Goal: Contribute content

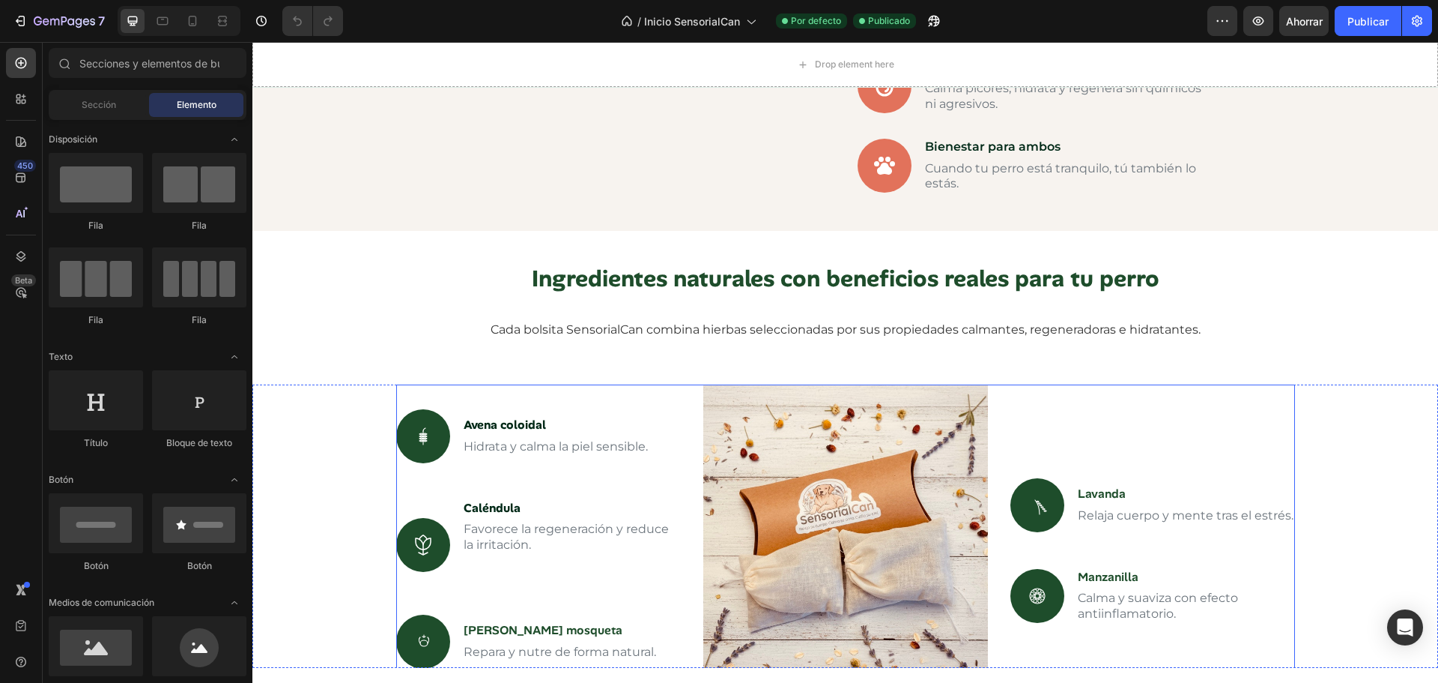
scroll to position [1873, 0]
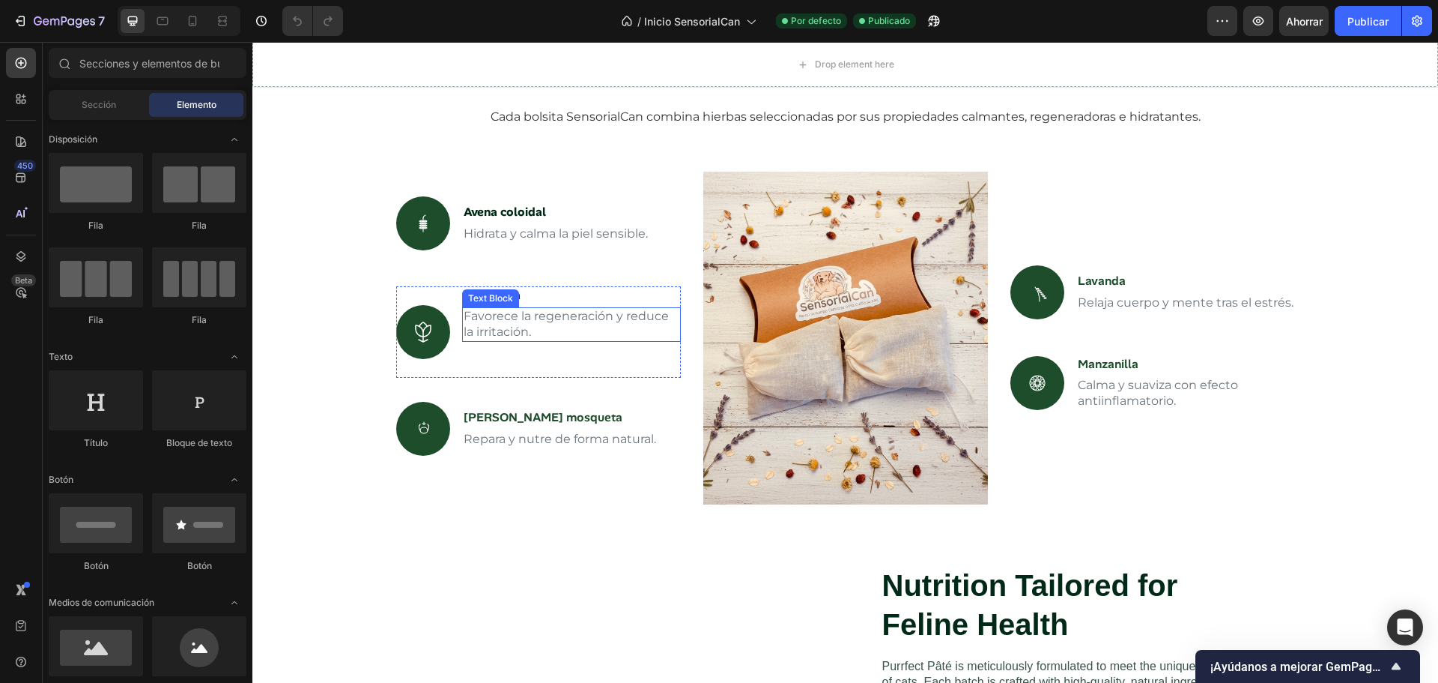
click at [604, 328] on p "Favorece la regeneración y reduce la irritación." at bounding box center [572, 324] width 216 height 31
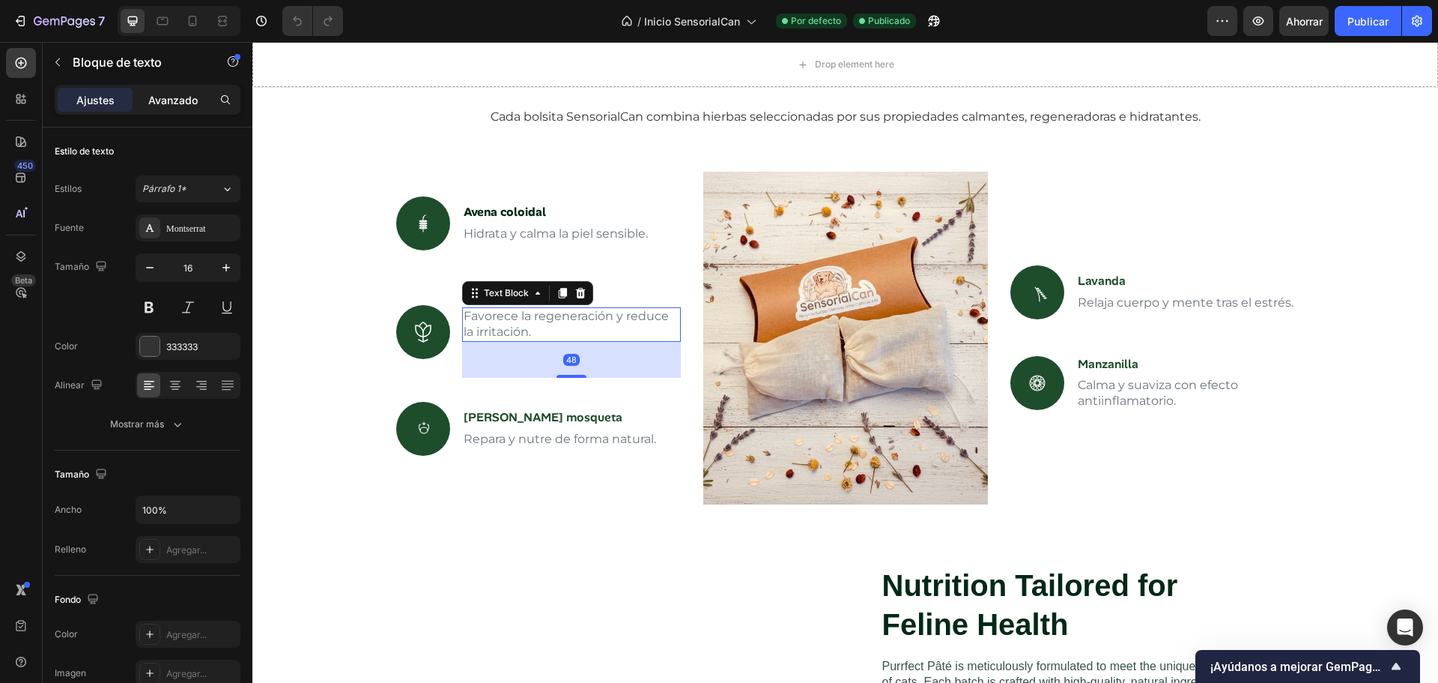
click at [181, 100] on font "Avanzado" at bounding box center [172, 100] width 49 height 13
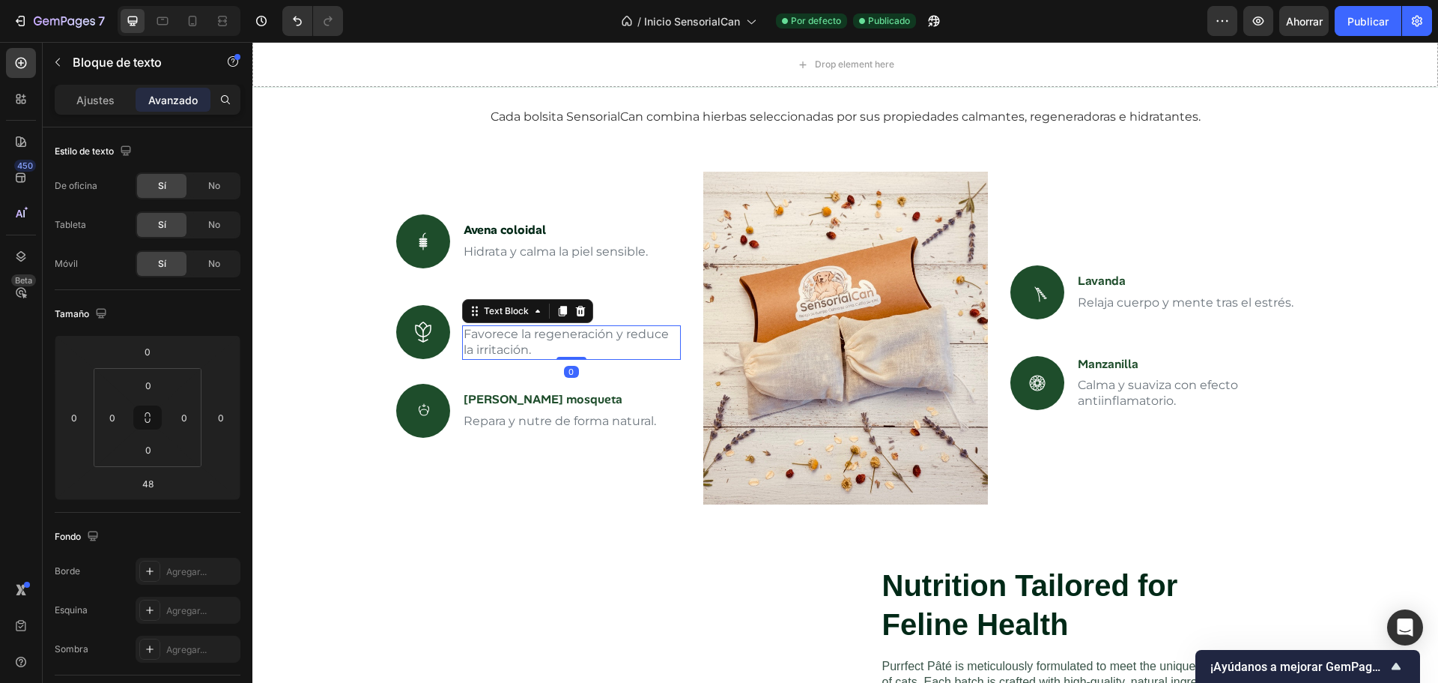
drag, startPoint x: 567, startPoint y: 373, endPoint x: 568, endPoint y: 336, distance: 37.5
click at [568, 336] on div "Favorece la regeneración y reduce la irritación. Text Block 0" at bounding box center [571, 342] width 219 height 34
type input "0"
click at [188, 26] on icon at bounding box center [192, 20] width 15 height 15
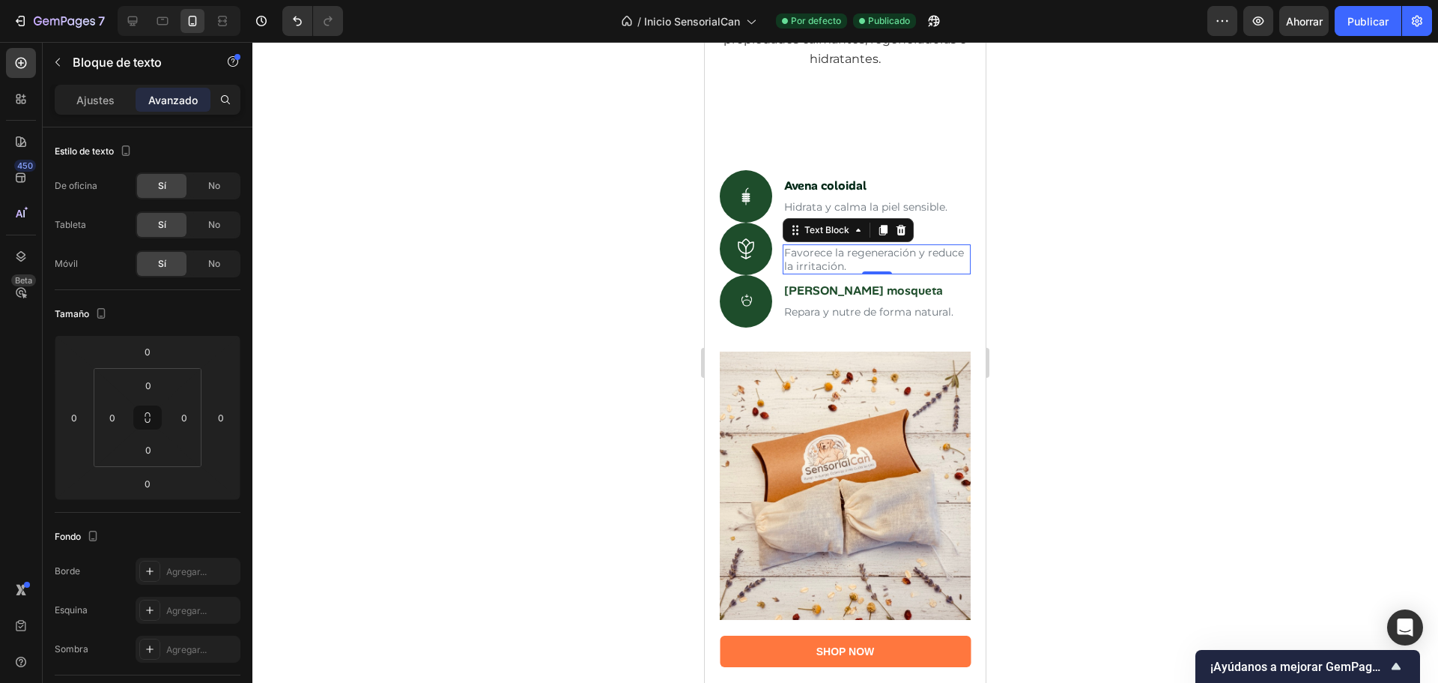
scroll to position [1931, 0]
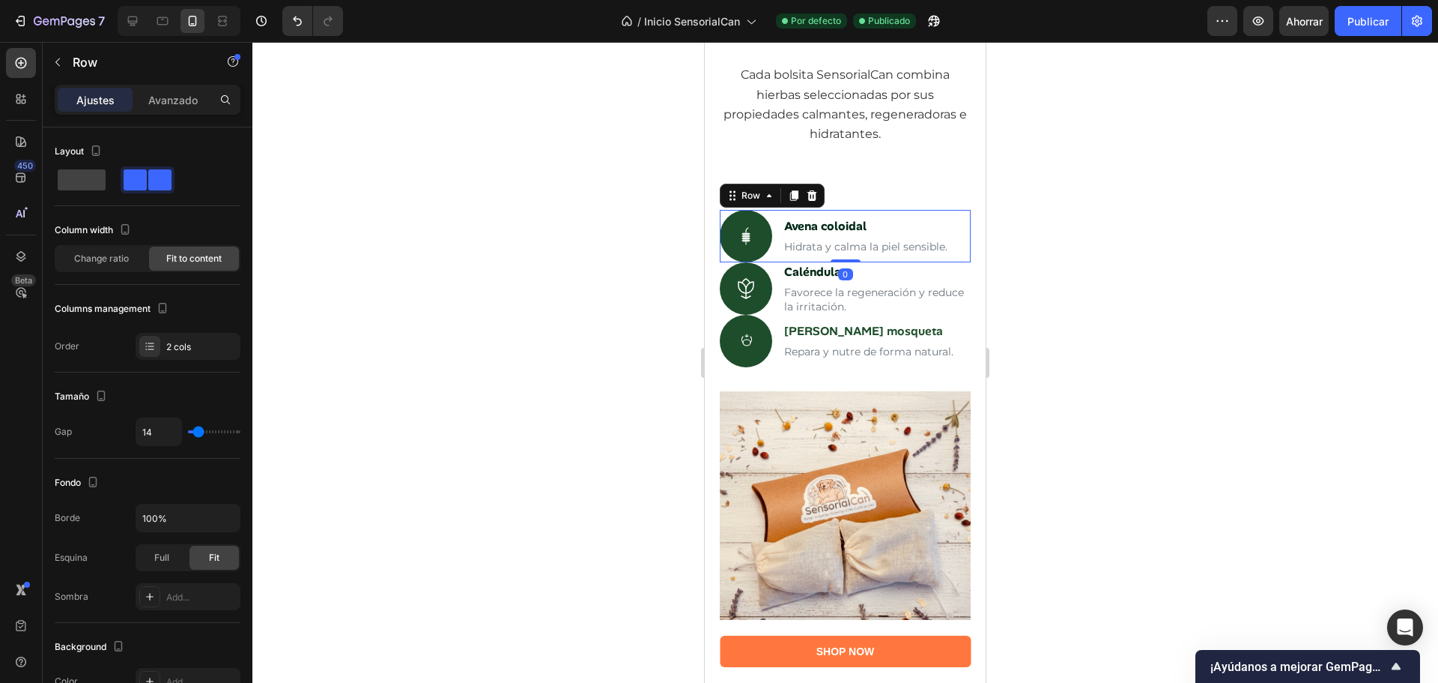
click at [779, 262] on div "Icon Avena coloidal Text Block Hidrata y calma la piel sensible. Text Block Row…" at bounding box center [845, 236] width 251 height 52
drag, startPoint x: 841, startPoint y: 292, endPoint x: 838, endPoint y: 269, distance: 23.4
click at [838, 262] on div "Icon Avena coloidal Text Block Hidrata y calma la piel sensible. Text Block Row…" at bounding box center [845, 236] width 251 height 52
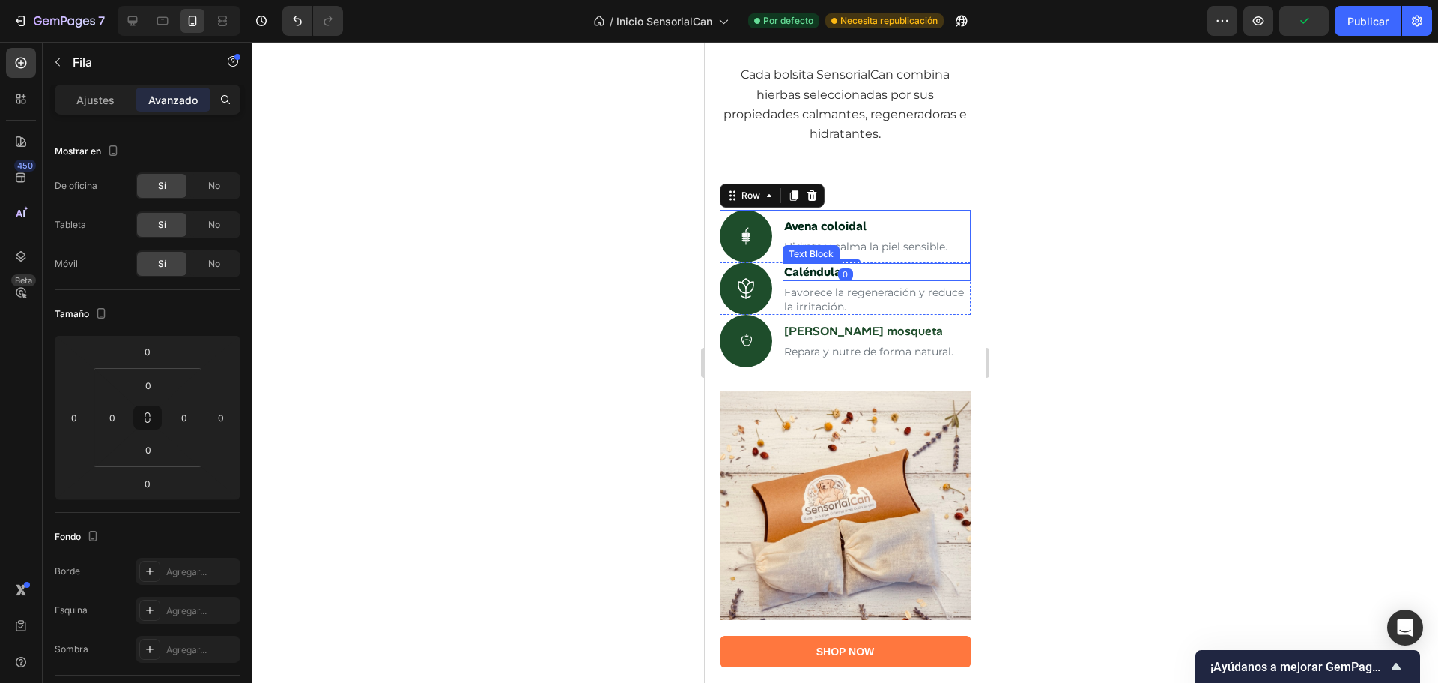
click at [844, 280] on p "Caléndula" at bounding box center [876, 272] width 185 height 16
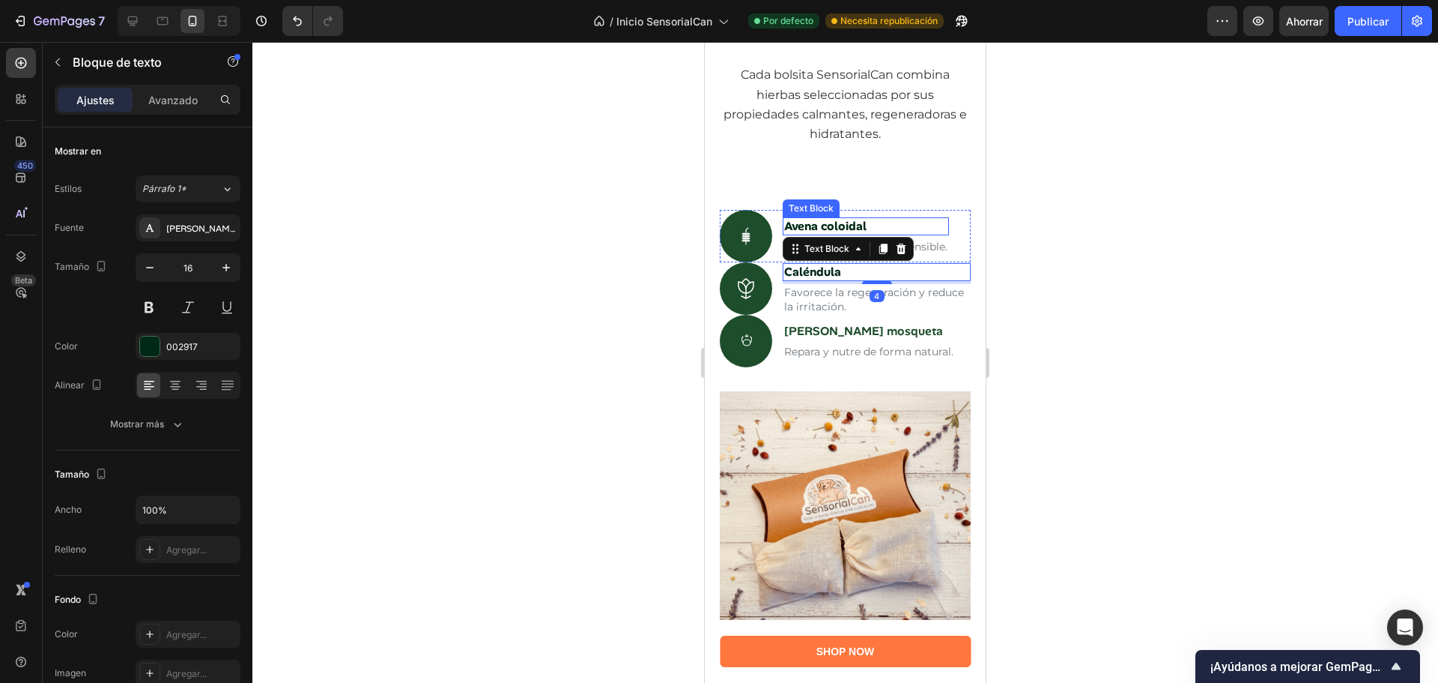
click at [857, 234] on strong "Avena coloidal" at bounding box center [825, 226] width 82 height 16
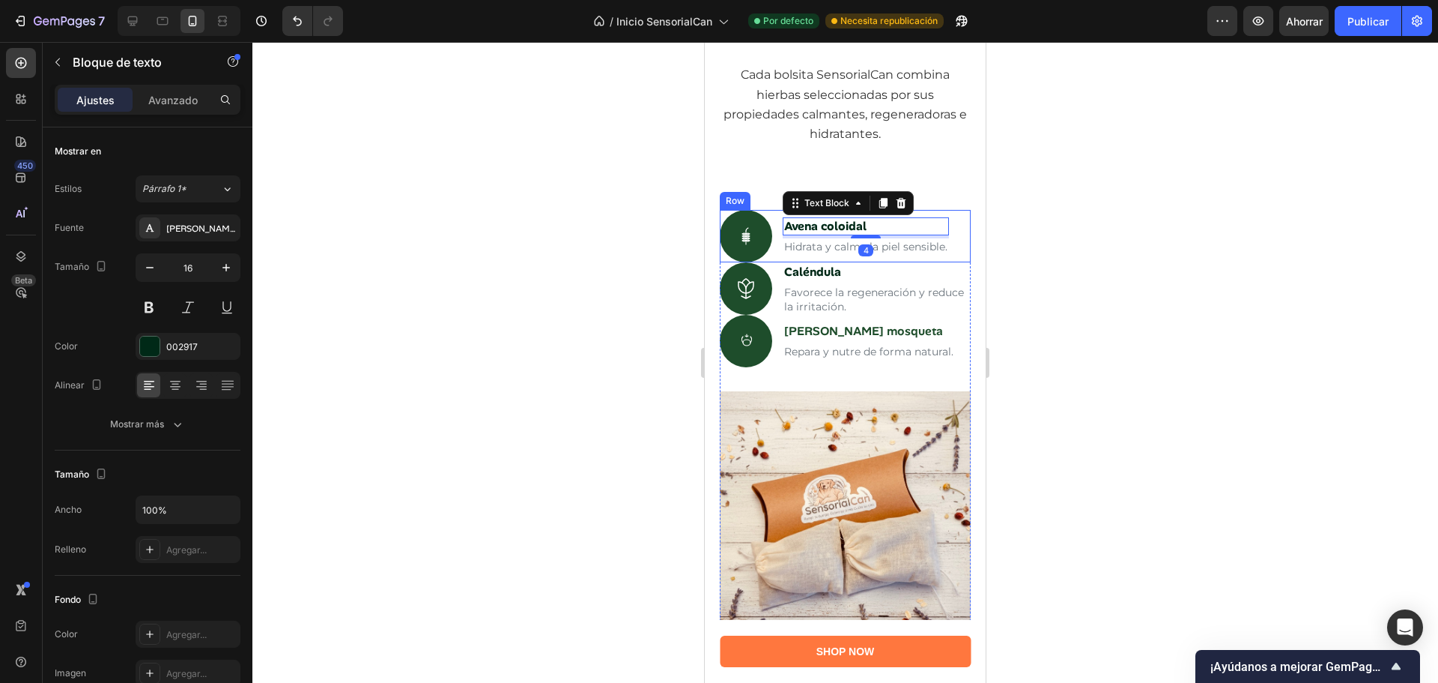
click at [777, 262] on div "Icon Avena coloidal Text Block 4 Hidrata y calma la piel sensible. Text Block R…" at bounding box center [845, 236] width 251 height 52
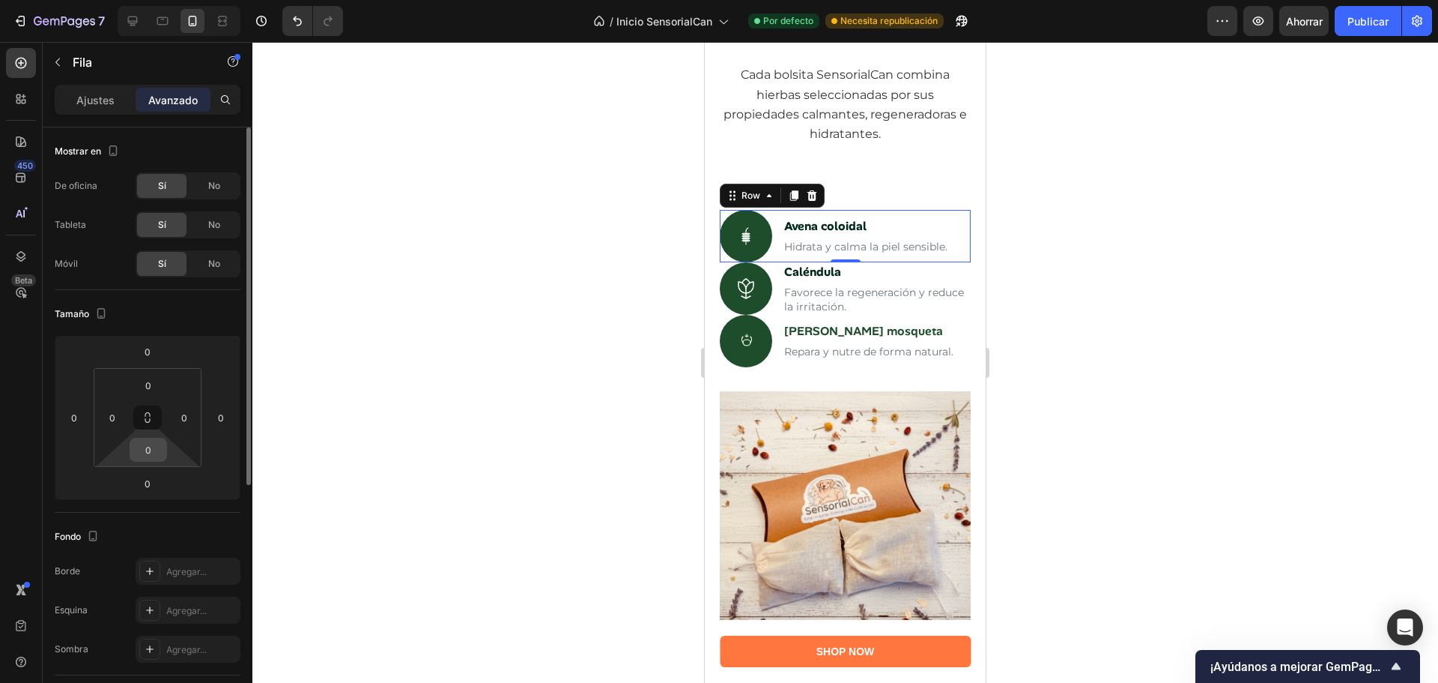
click at [156, 449] on input "0" at bounding box center [148, 449] width 30 height 22
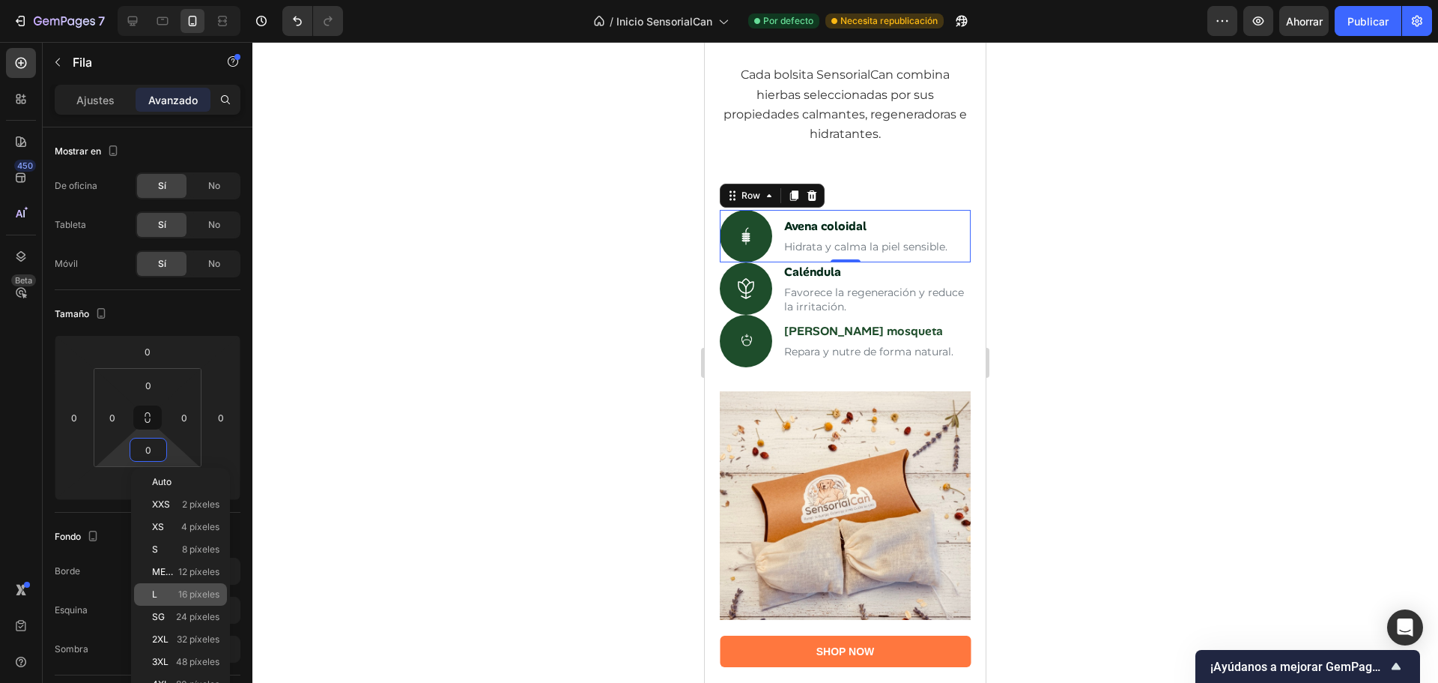
click at [194, 593] on font "16 píxeles" at bounding box center [198, 593] width 41 height 11
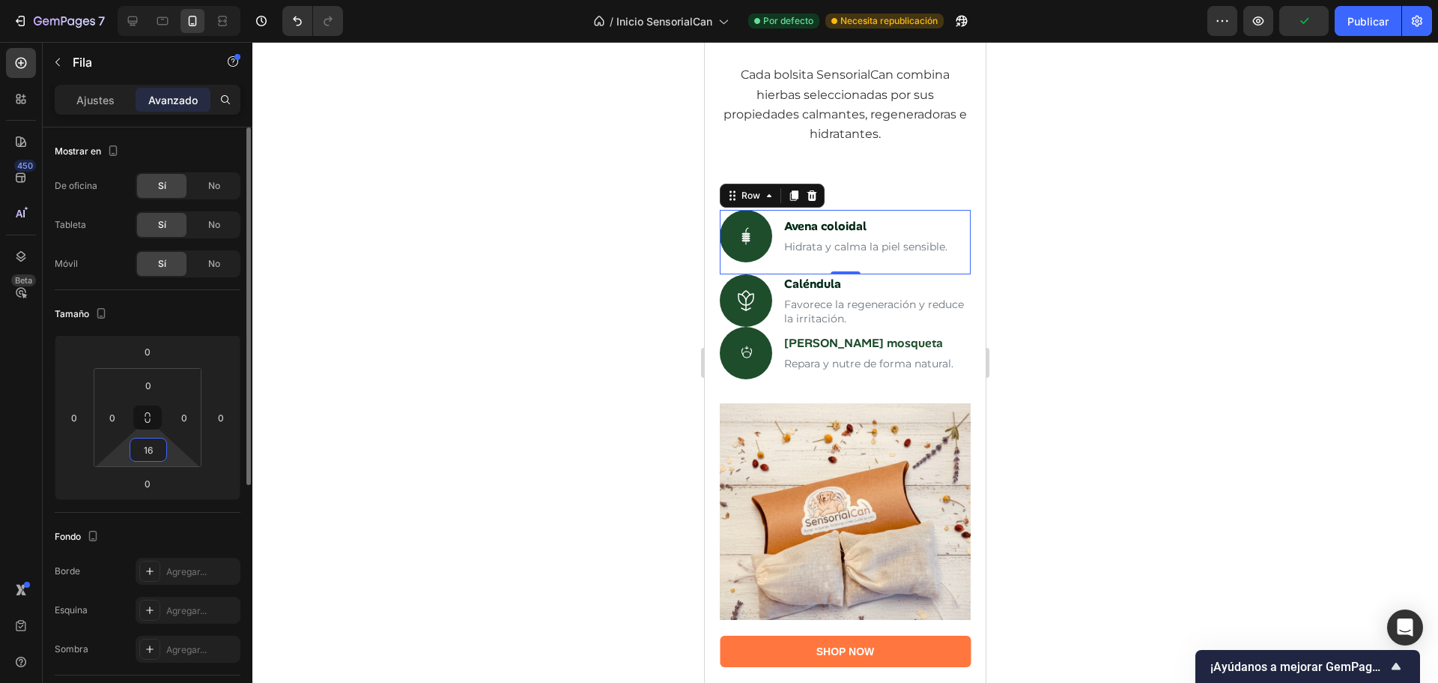
click at [159, 453] on input "16" at bounding box center [148, 449] width 30 height 22
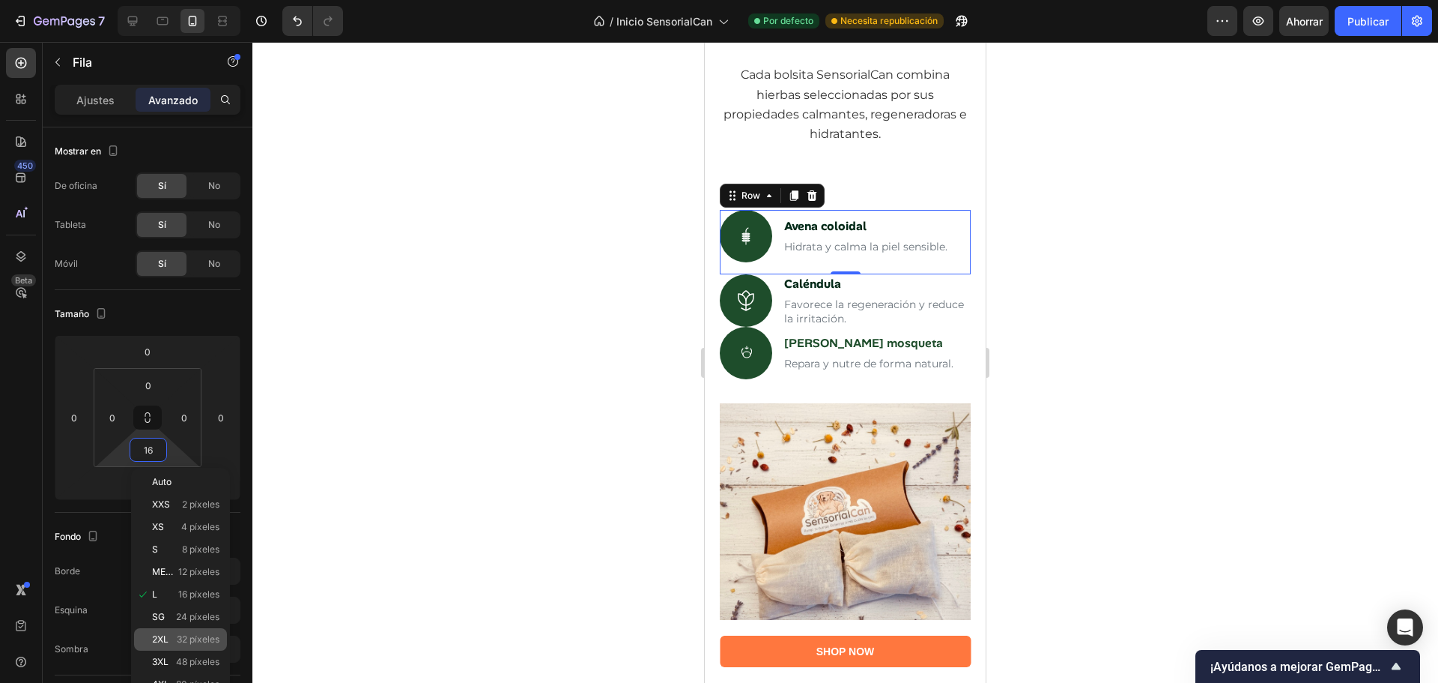
click at [188, 633] on div "2XL 32 píxeles" at bounding box center [180, 639] width 93 height 22
type input "32"
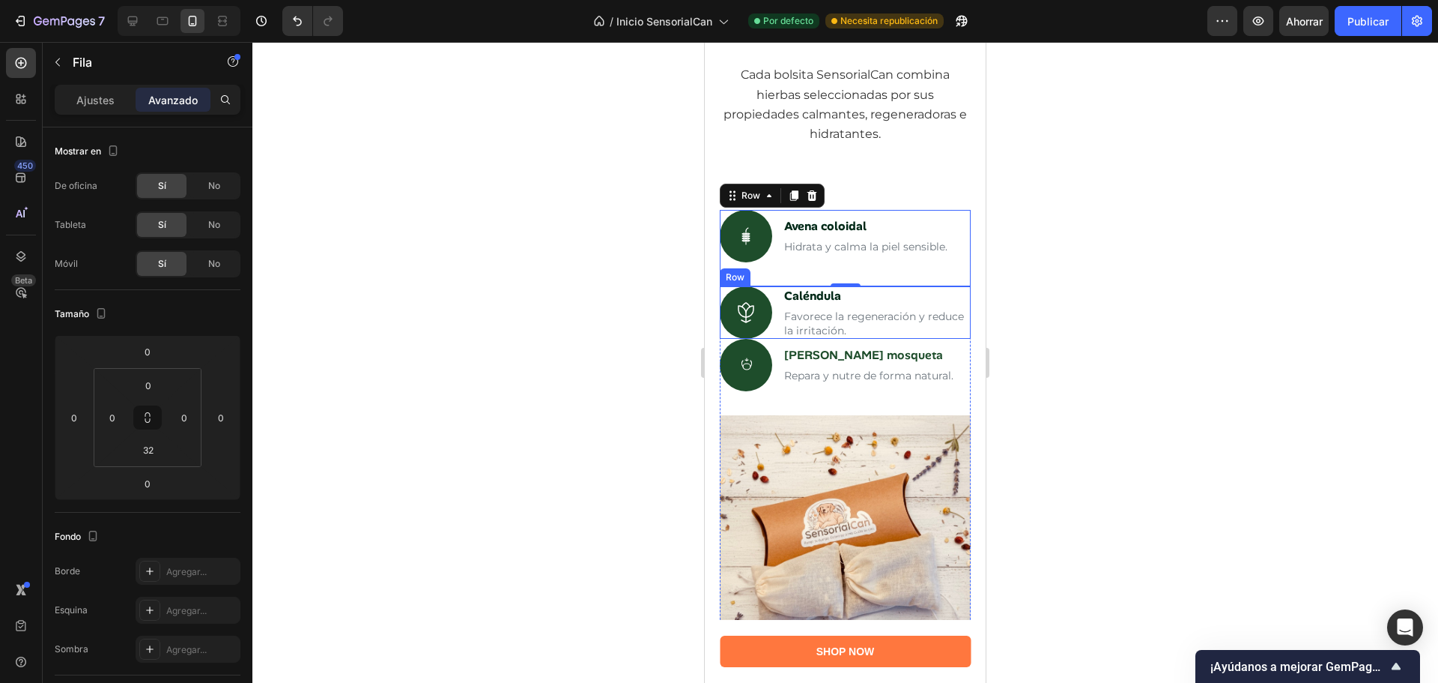
click at [778, 329] on div "Icon Caléndula Text Block Favorece la regeneración y reduce la irritación. Text…" at bounding box center [845, 312] width 251 height 52
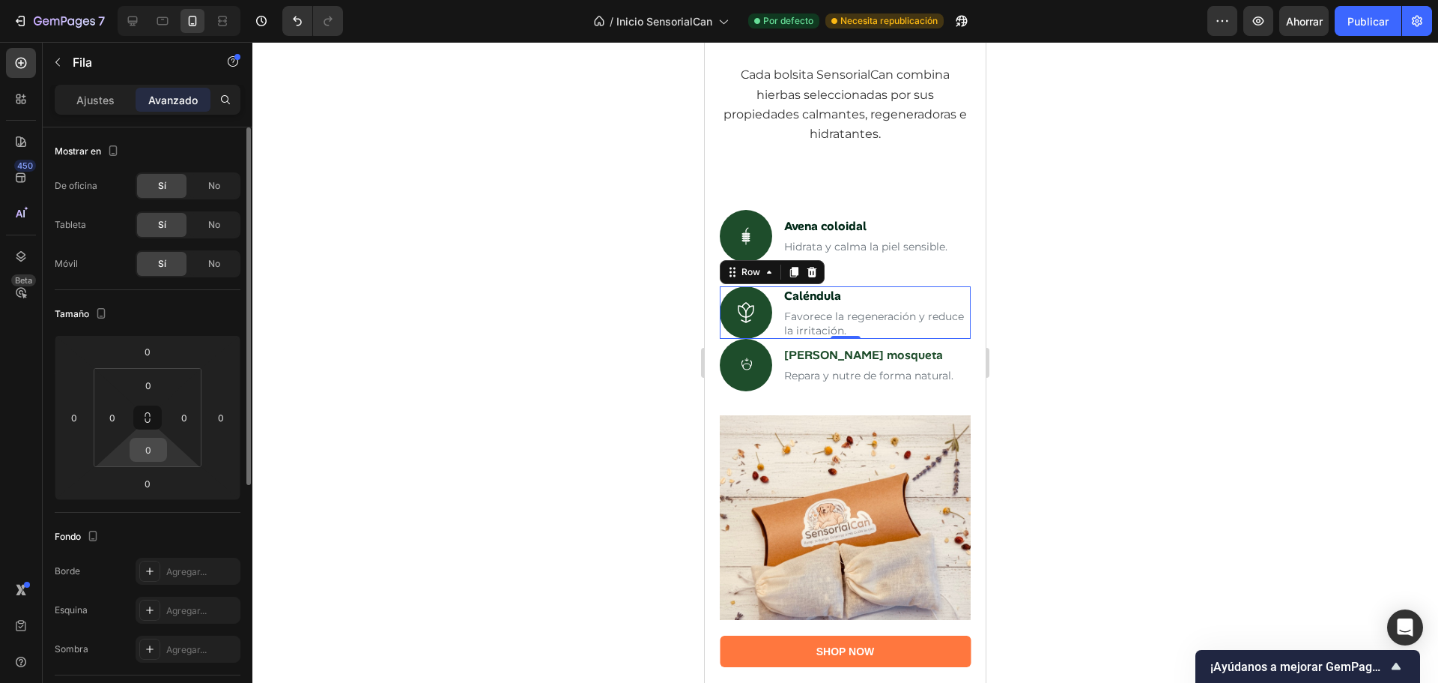
click at [154, 455] on input "0" at bounding box center [148, 449] width 30 height 22
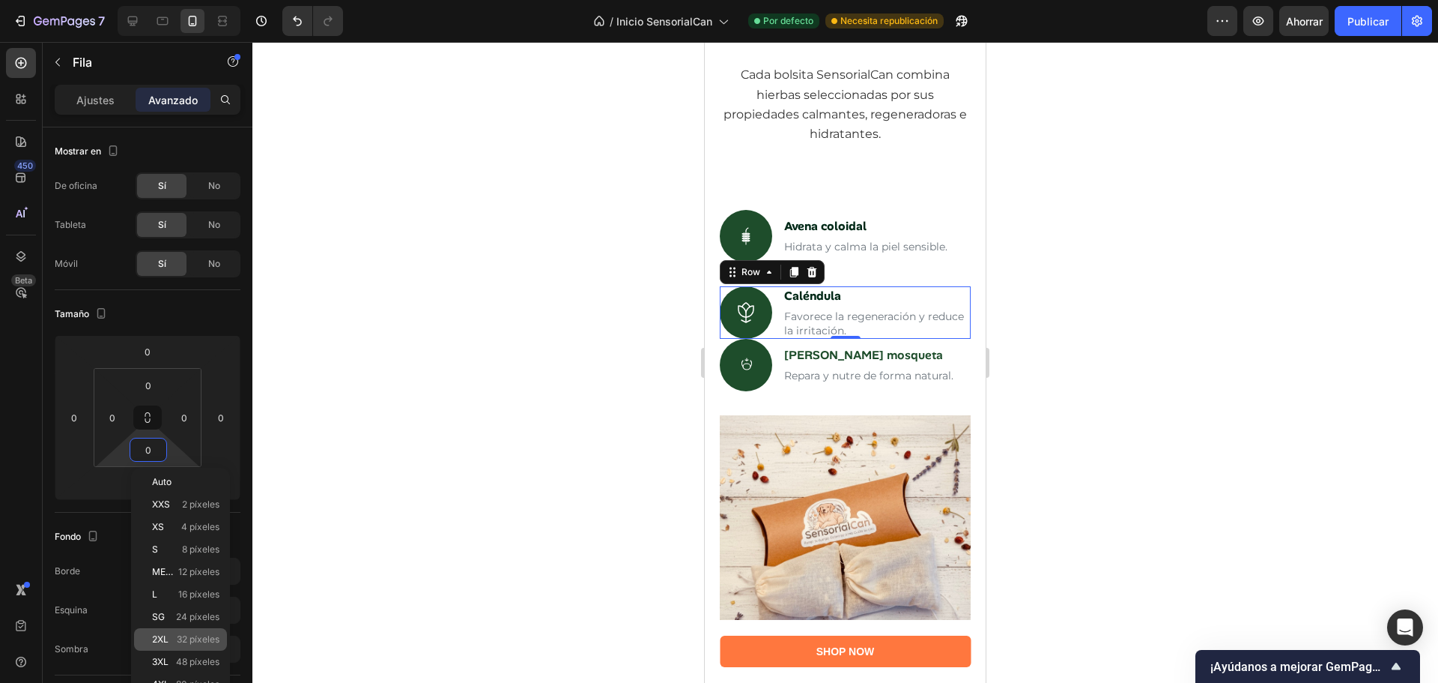
click at [190, 635] on font "32 píxeles" at bounding box center [198, 638] width 43 height 11
type input "32"
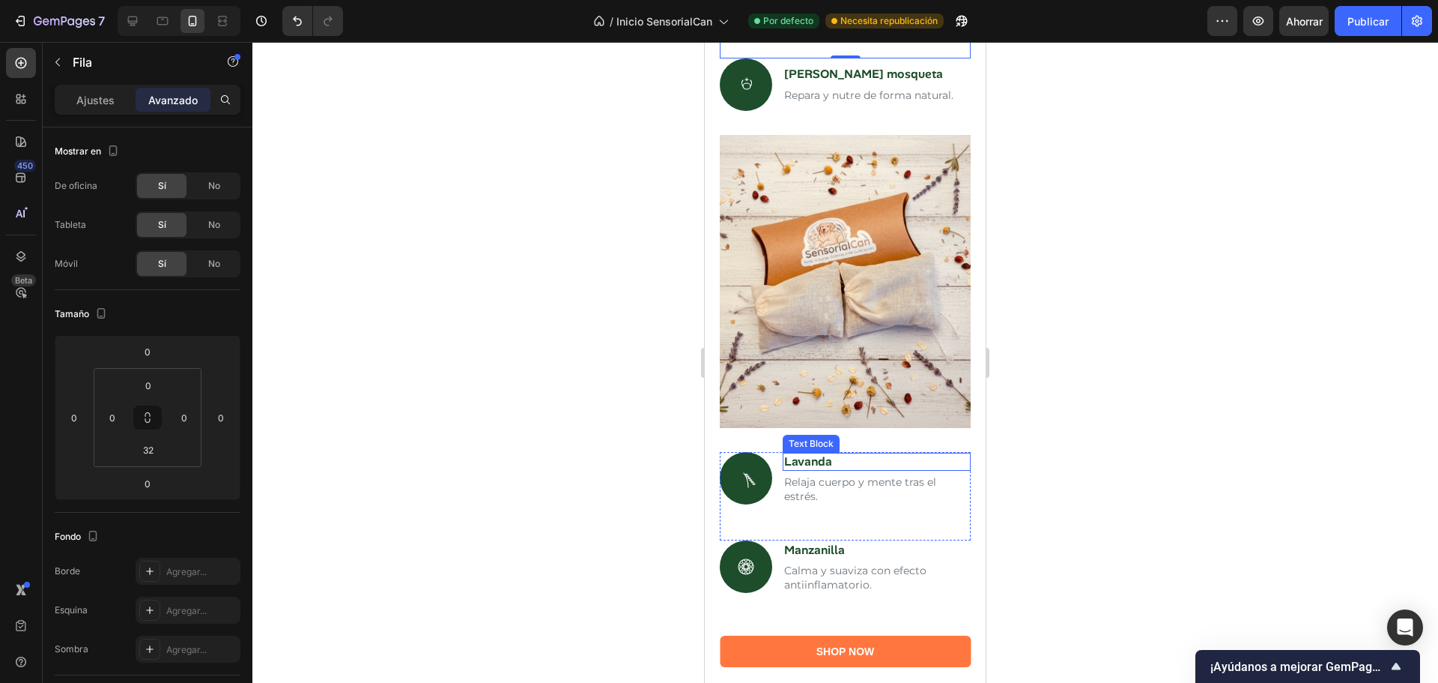
scroll to position [2305, 0]
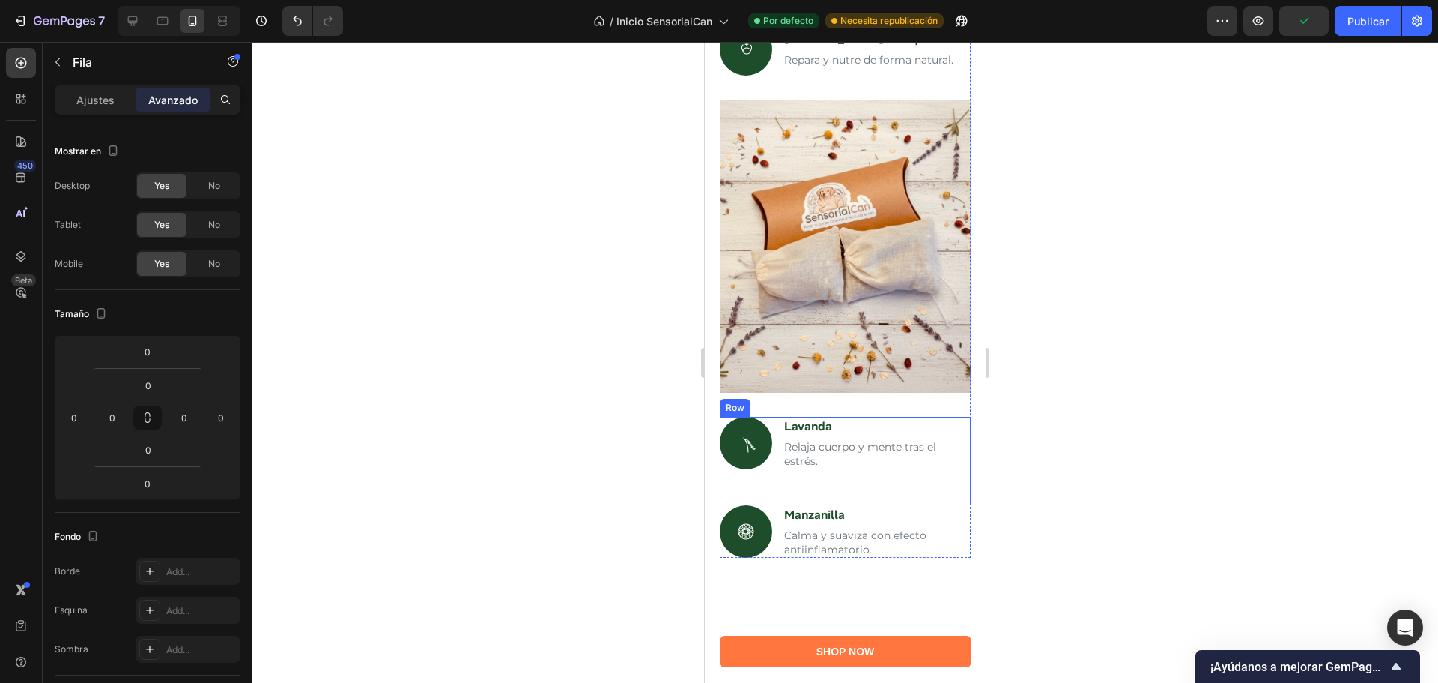
click at [833, 457] on div "Icon Lavanda Text Block Relaja cuerpo y mente tras el estrés. Text Block Row" at bounding box center [845, 461] width 251 height 88
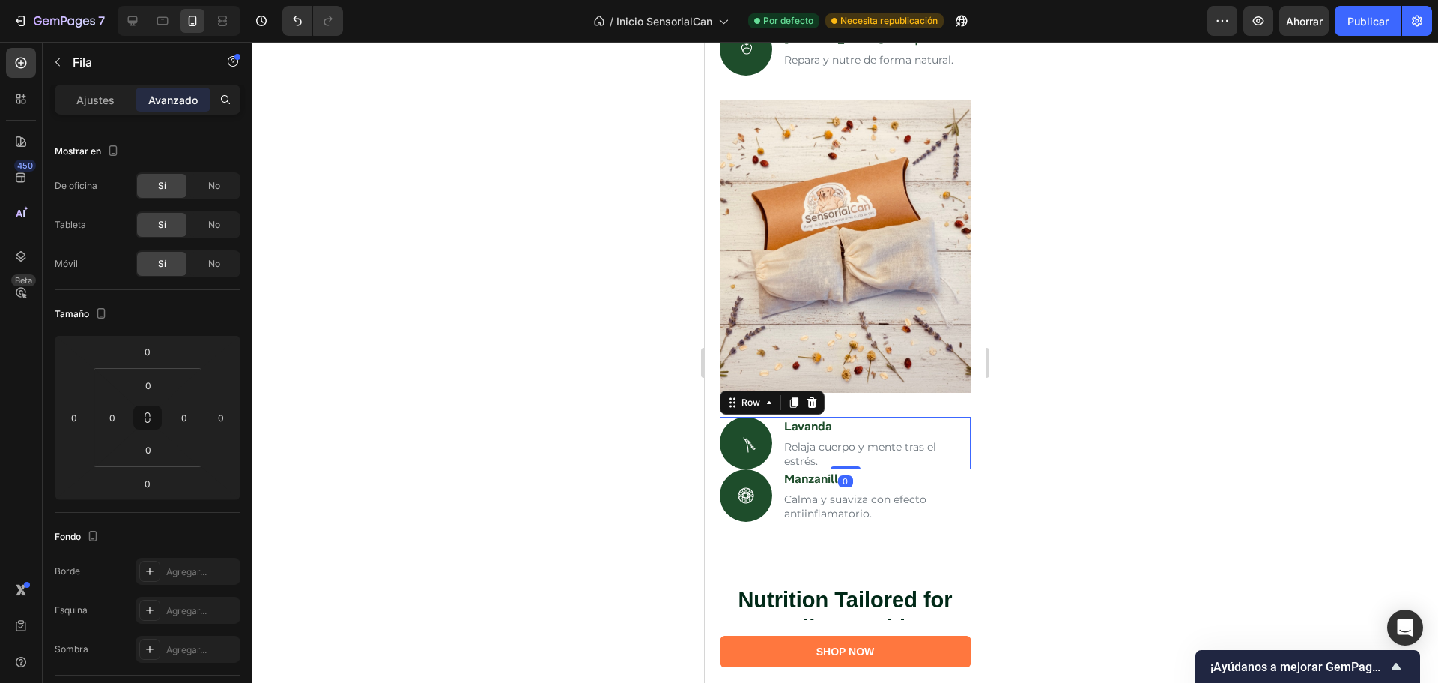
drag, startPoint x: 841, startPoint y: 488, endPoint x: 843, endPoint y: 461, distance: 27.8
click at [843, 461] on div "Icon Lavanda Text Block Relaja cuerpo y mente tras el estrés. Text Block Row 0 …" at bounding box center [845, 469] width 251 height 105
click at [778, 417] on div "Icon Lavanda Text Block Relaja cuerpo y mente tras el estrés. Text Block Row 0" at bounding box center [845, 443] width 251 height 52
click at [148, 446] on input "0" at bounding box center [148, 449] width 30 height 22
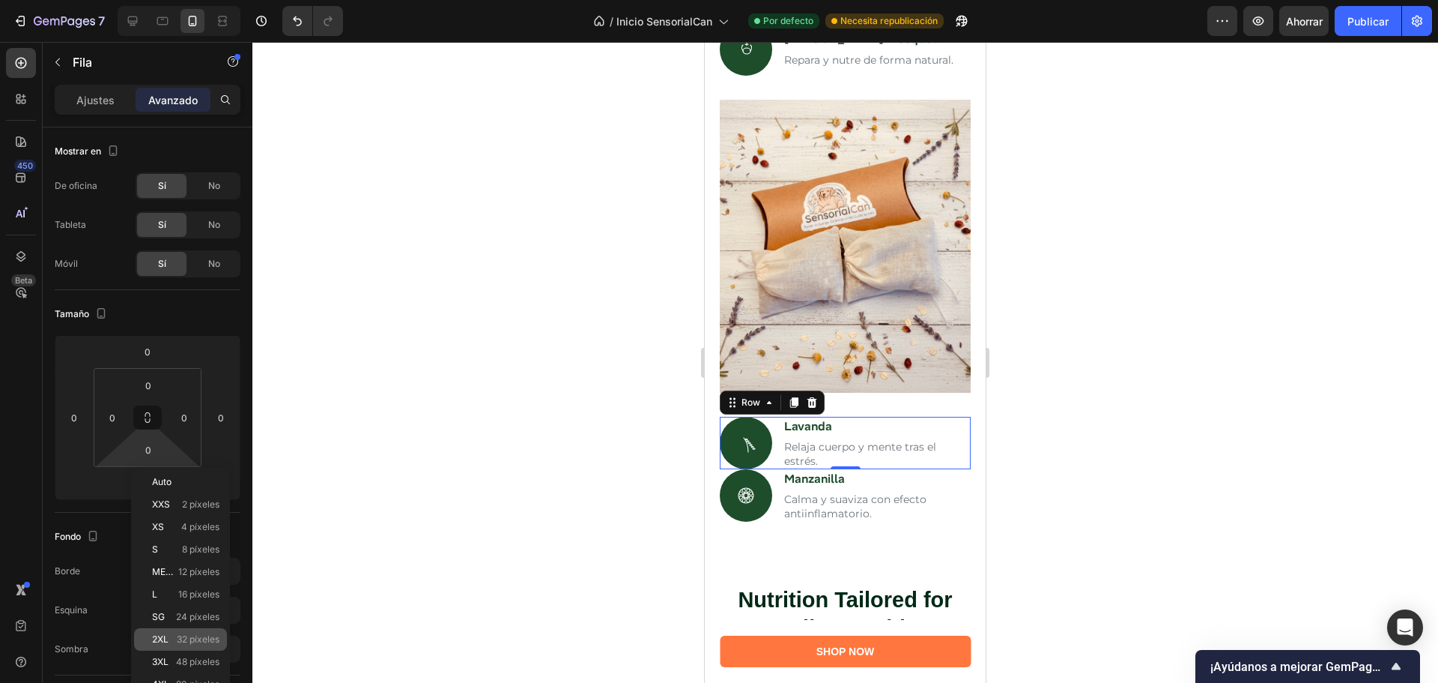
click at [193, 635] on font "32 píxeles" at bounding box center [198, 638] width 43 height 11
type input "32"
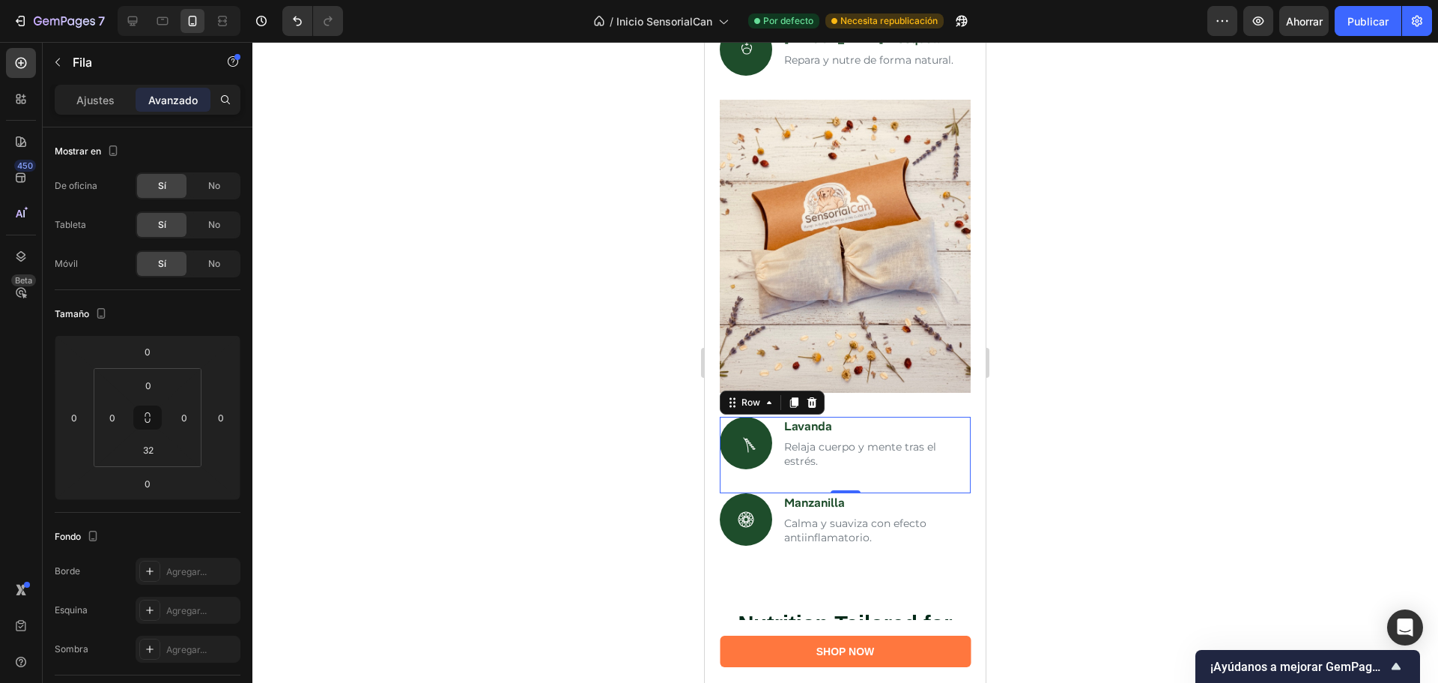
click at [1014, 389] on div at bounding box center [845, 362] width 1186 height 641
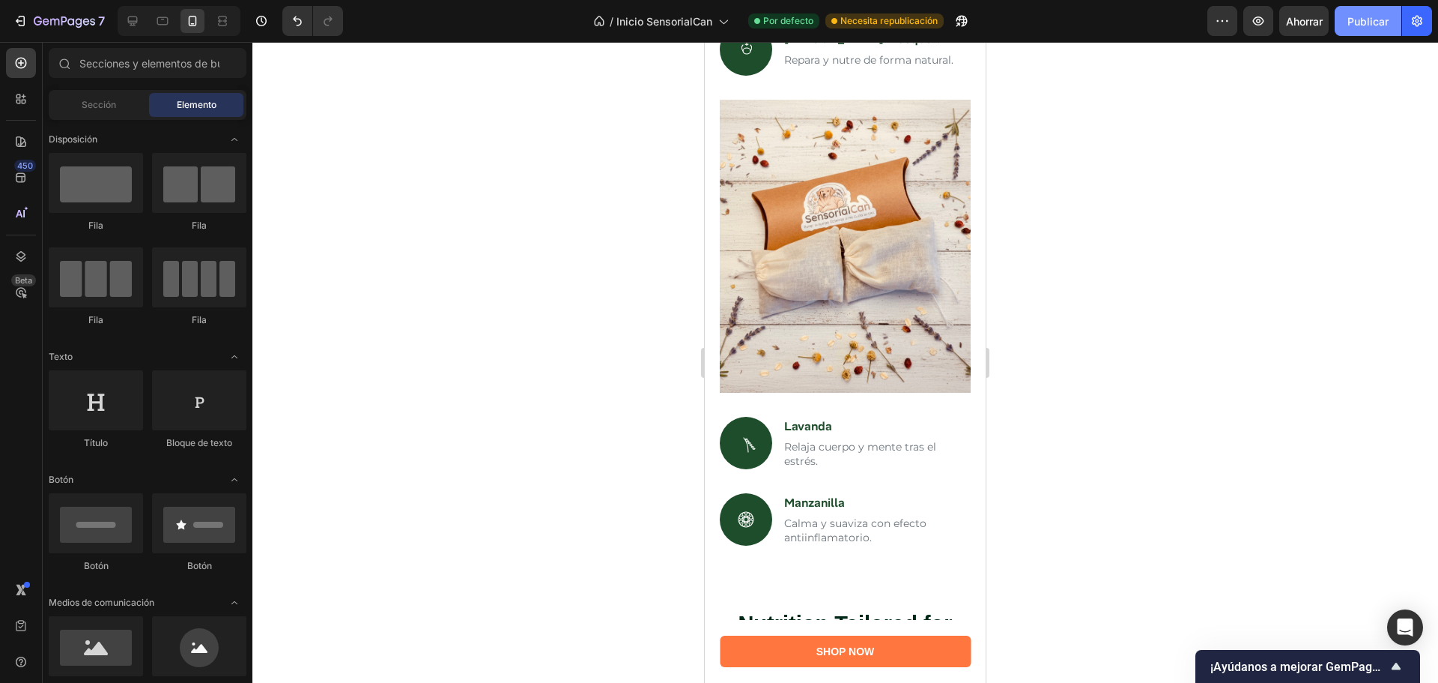
click at [1370, 30] on button "Publicar" at bounding box center [1368, 21] width 67 height 30
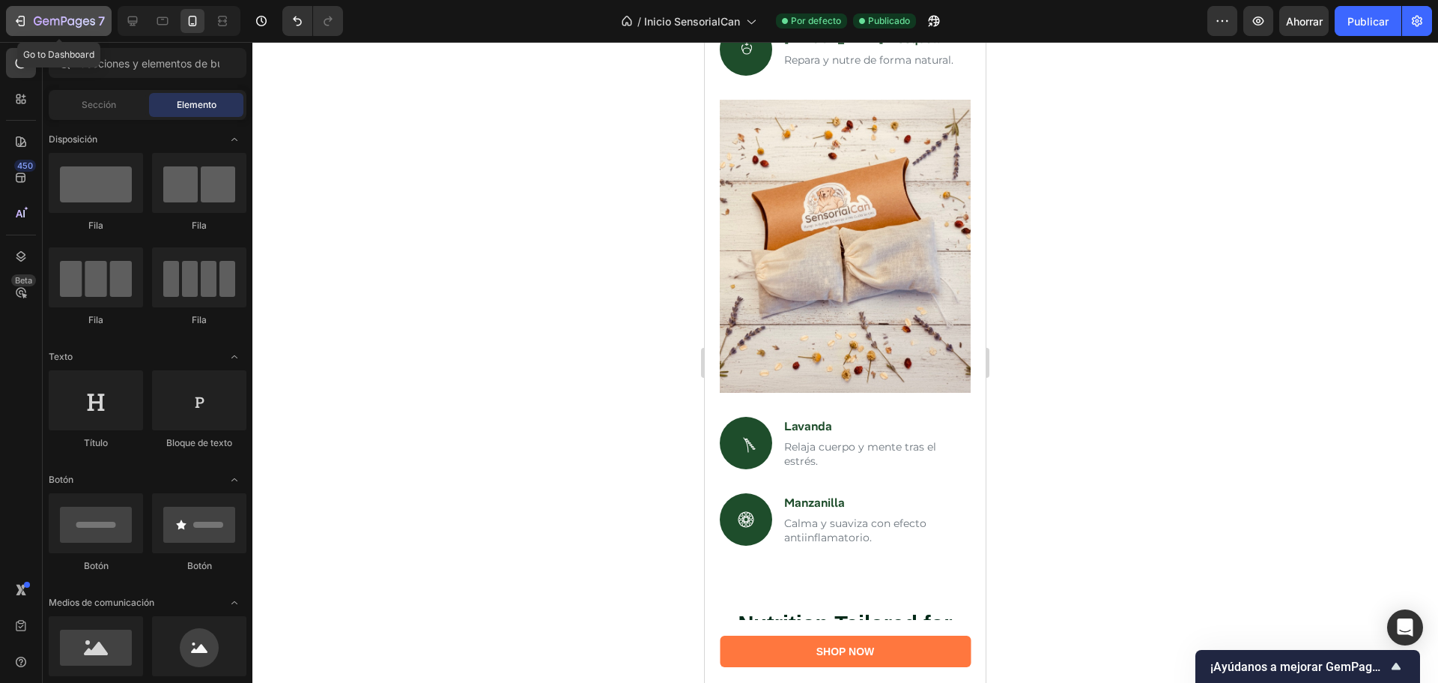
click at [50, 17] on icon "button" at bounding box center [64, 22] width 61 height 13
